Goal: Communication & Community: Participate in discussion

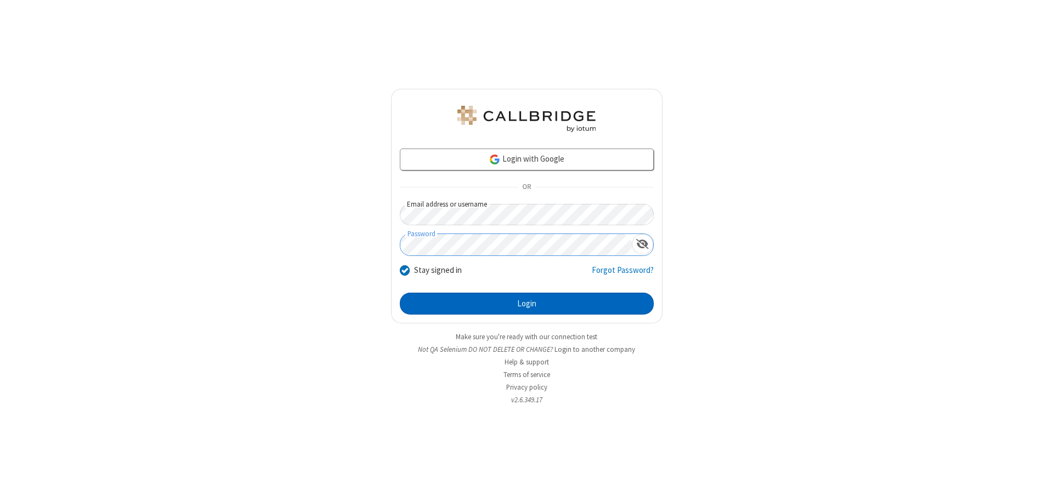
click at [526, 304] on button "Login" at bounding box center [527, 304] width 254 height 22
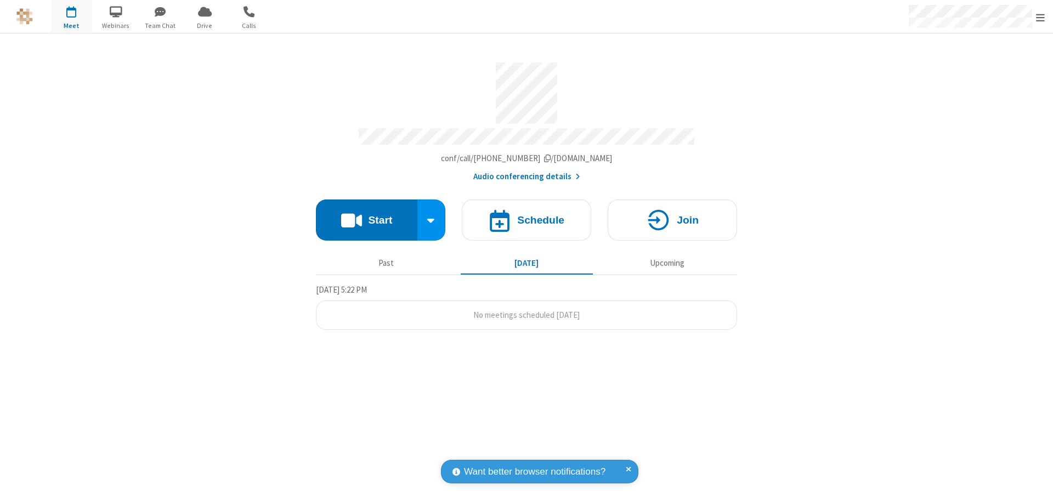
click at [366, 215] on button "Start" at bounding box center [366, 220] width 101 height 41
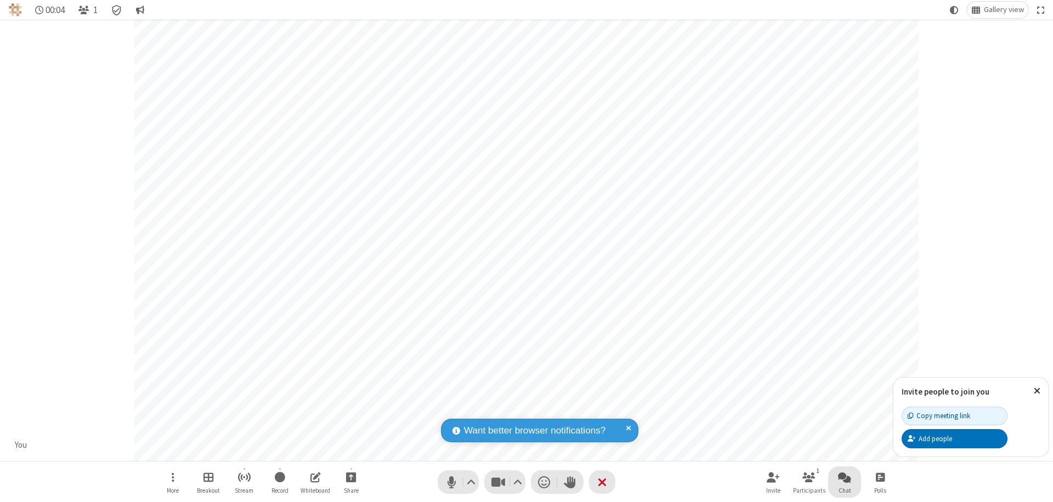
click at [844, 477] on span "Open chat" at bounding box center [844, 477] width 13 height 14
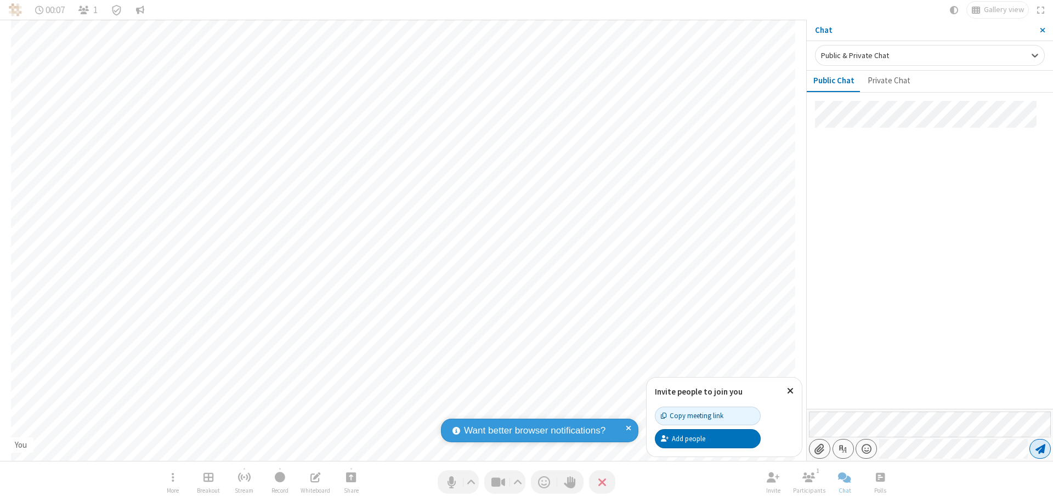
click at [1040, 449] on span "Send message" at bounding box center [1040, 449] width 10 height 11
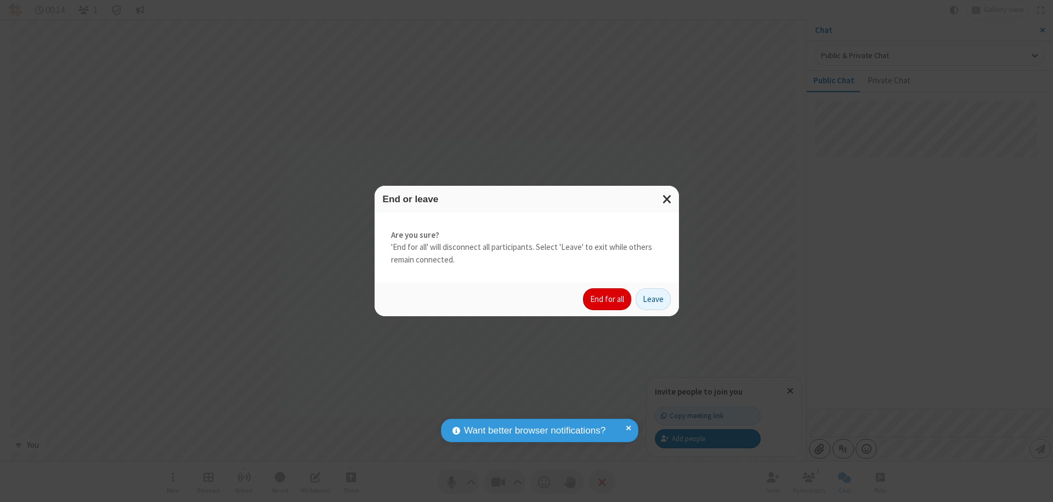
click at [608, 299] on button "End for all" at bounding box center [607, 299] width 48 height 22
